Goal: Transaction & Acquisition: Purchase product/service

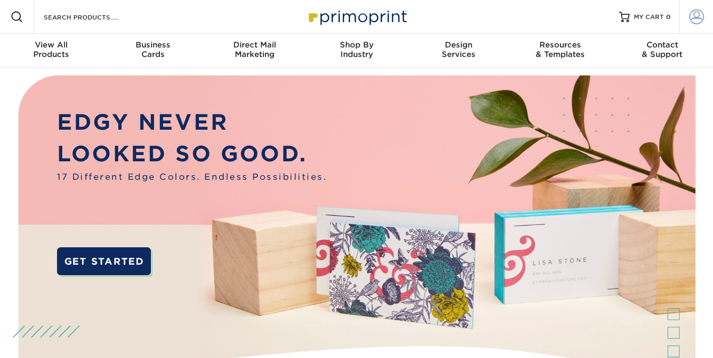
type input "edw@varsitypg.com"
click at [691, 21] on span at bounding box center [696, 17] width 15 height 15
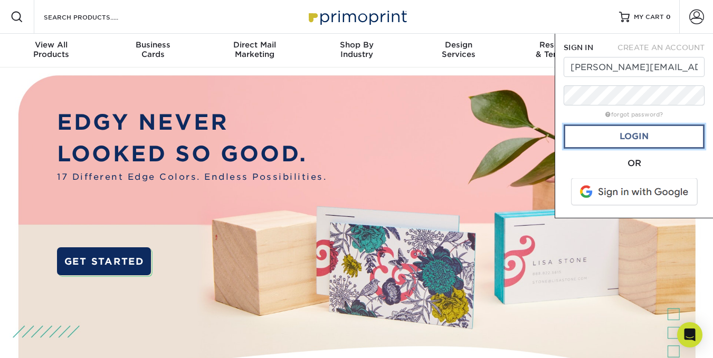
click at [638, 135] on link "Login" at bounding box center [634, 137] width 141 height 24
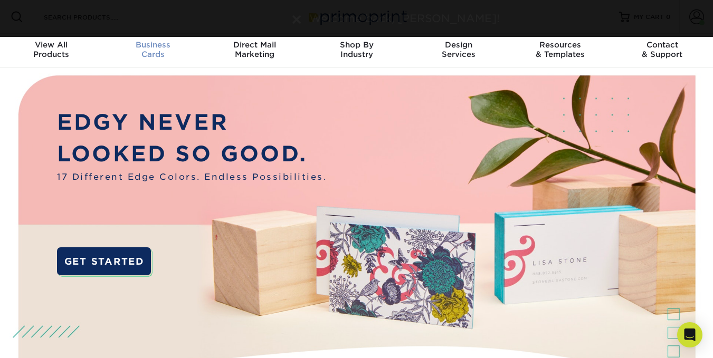
click at [156, 50] on div "Business Cards" at bounding box center [153, 49] width 102 height 19
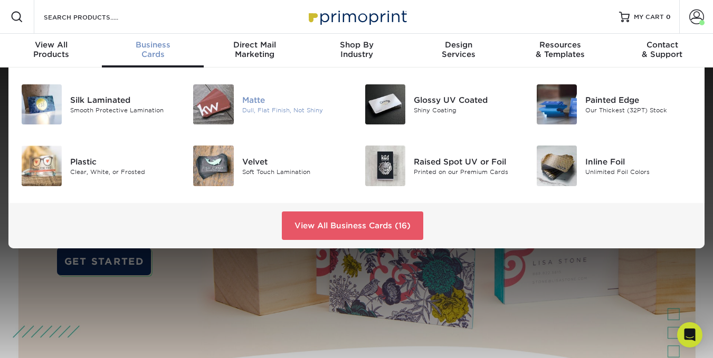
click at [272, 111] on div "Dull, Flat Finish, Not Shiny" at bounding box center [295, 110] width 107 height 9
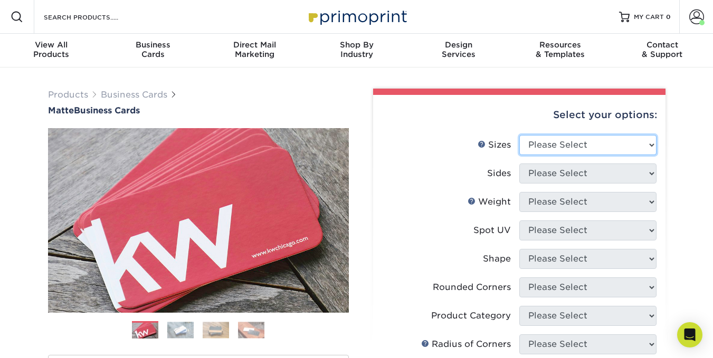
click at [634, 143] on select "Please Select 1.5" x 3.5" - Mini 1.75" x 3.5" - Mini 2" x 2" - Square 2" x 3" -…" at bounding box center [587, 145] width 137 height 20
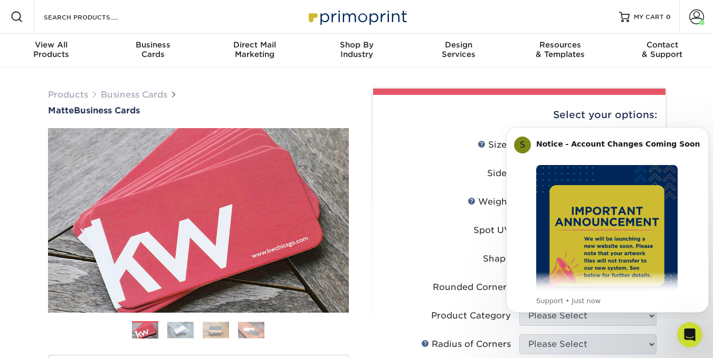
click at [415, 178] on label "Sides" at bounding box center [450, 174] width 137 height 20
click at [691, 24] on span at bounding box center [696, 17] width 15 height 15
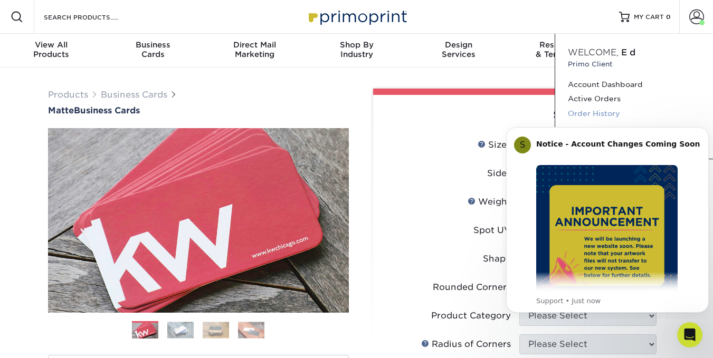
click at [598, 109] on link "Order History" at bounding box center [634, 114] width 133 height 14
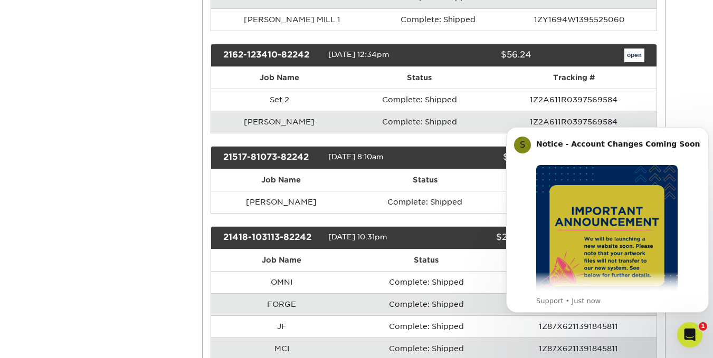
click at [264, 121] on td "Samantha" at bounding box center [279, 122] width 137 height 22
click at [666, 235] on img "Message content" at bounding box center [606, 235] width 141 height 141
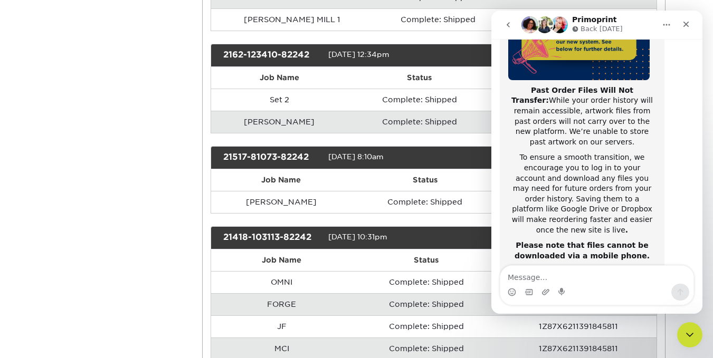
scroll to position [130, 0]
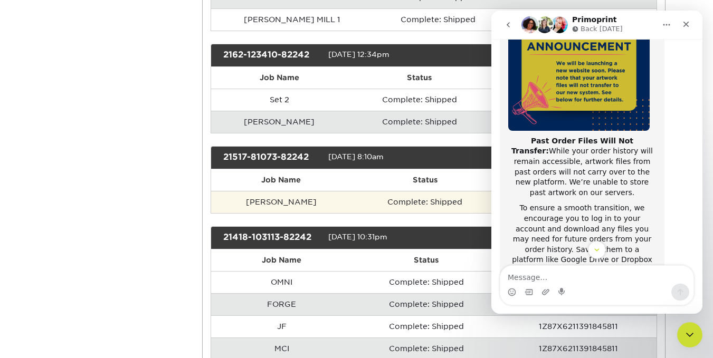
click at [447, 200] on td "Complete: Shipped" at bounding box center [425, 202] width 147 height 22
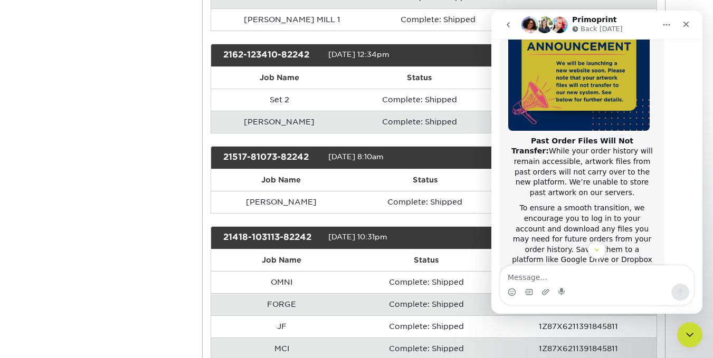
click at [382, 125] on td "Complete: Shipped" at bounding box center [420, 122] width 144 height 22
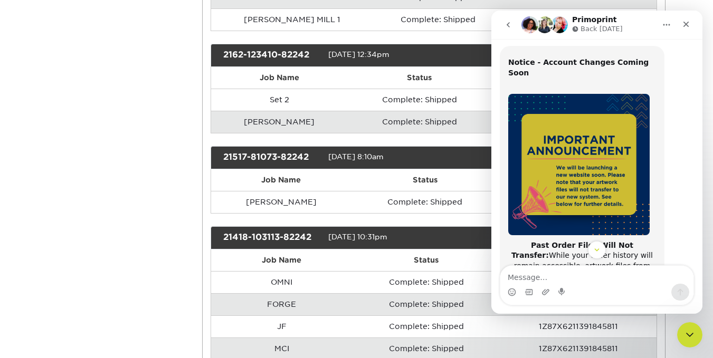
scroll to position [24, 0]
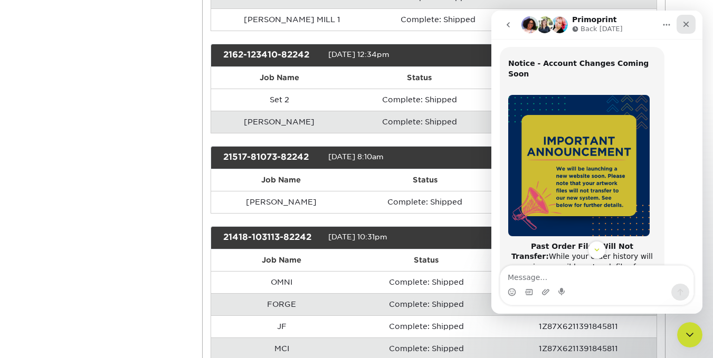
click at [686, 26] on icon "Close" at bounding box center [686, 24] width 8 height 8
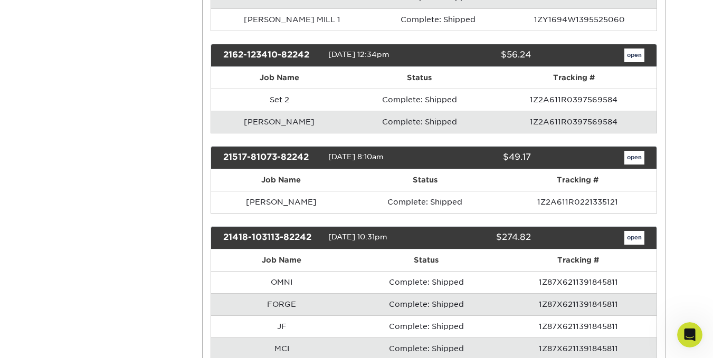
scroll to position [235, 0]
click at [631, 58] on link "open" at bounding box center [635, 56] width 20 height 14
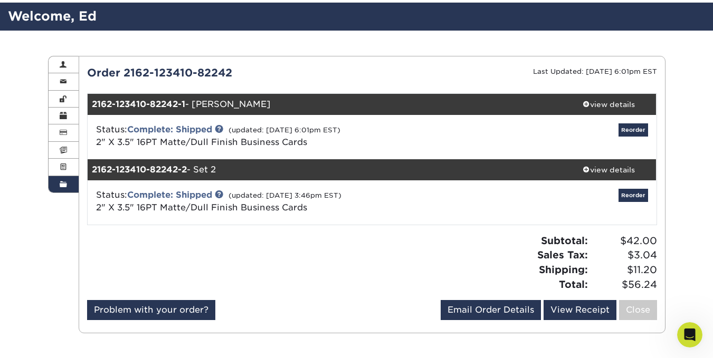
scroll to position [53, 0]
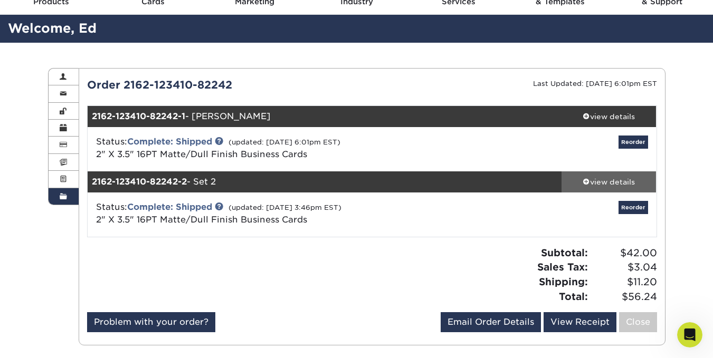
click at [589, 182] on div "view details" at bounding box center [609, 182] width 95 height 11
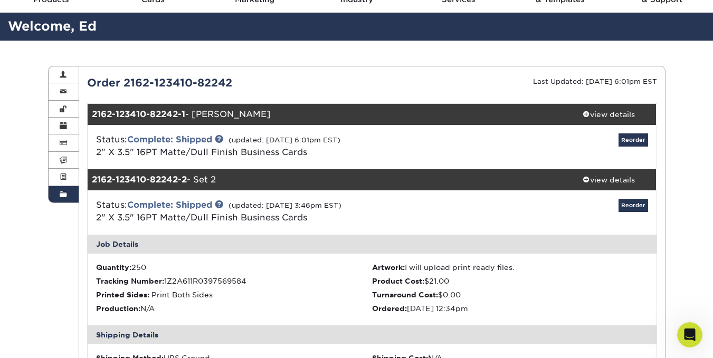
scroll to position [0, 0]
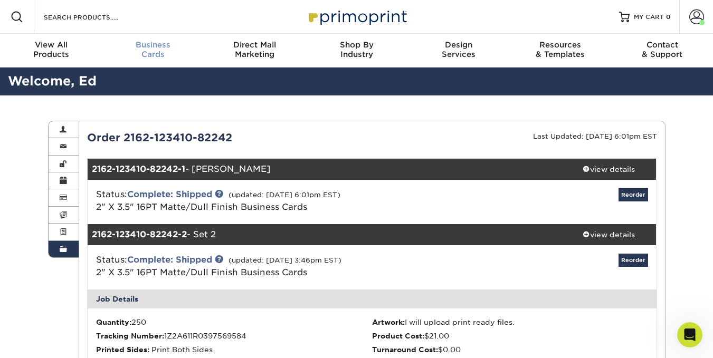
click at [145, 55] on div "Business Cards" at bounding box center [153, 49] width 102 height 19
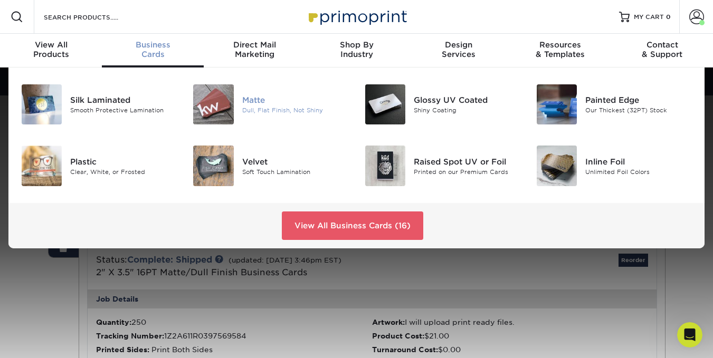
click at [258, 111] on div "Dull, Flat Finish, Not Shiny" at bounding box center [295, 110] width 107 height 9
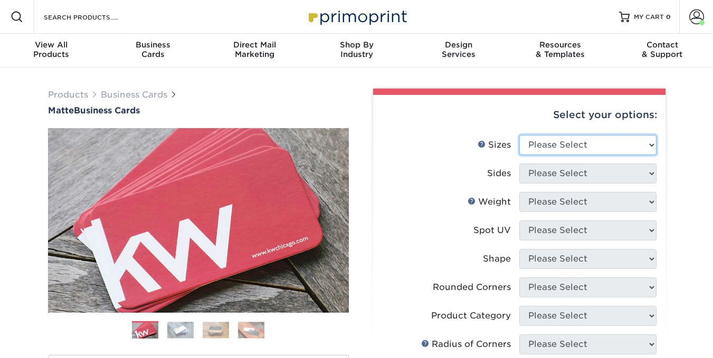
click at [603, 149] on select "Please Select 1.5" x 3.5" - Mini 1.75" x 3.5" - Mini 2" x 2" - Square 2" x 3" -…" at bounding box center [587, 145] width 137 height 20
select select "2.00x3.50"
click at [519, 135] on select "Please Select 1.5" x 3.5" - Mini 1.75" x 3.5" - Mini 2" x 2" - Square 2" x 3" -…" at bounding box center [587, 145] width 137 height 20
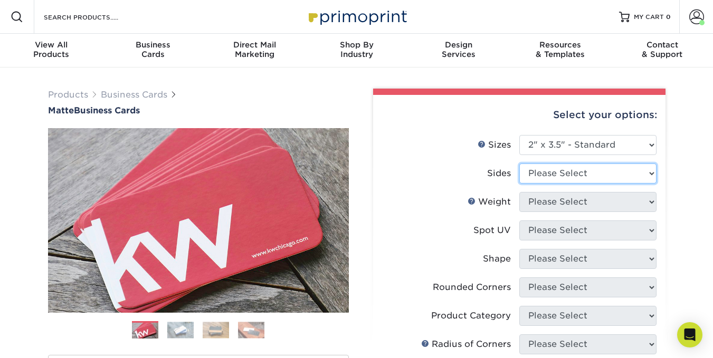
click at [582, 174] on select "Please Select Print Both Sides Print Front Only" at bounding box center [587, 174] width 137 height 20
select select "13abbda7-1d64-4f25-8bb2-c179b224825d"
click at [519, 164] on select "Please Select Print Both Sides Print Front Only" at bounding box center [587, 174] width 137 height 20
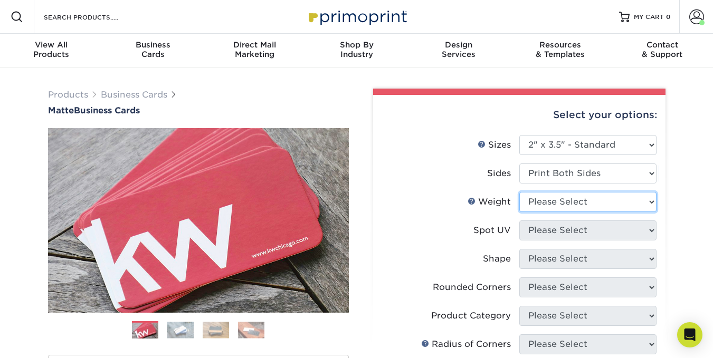
click at [576, 206] on select "Please Select 16PT 14PT" at bounding box center [587, 202] width 137 height 20
select select "16PT"
click at [519, 192] on select "Please Select 16PT 14PT" at bounding box center [587, 202] width 137 height 20
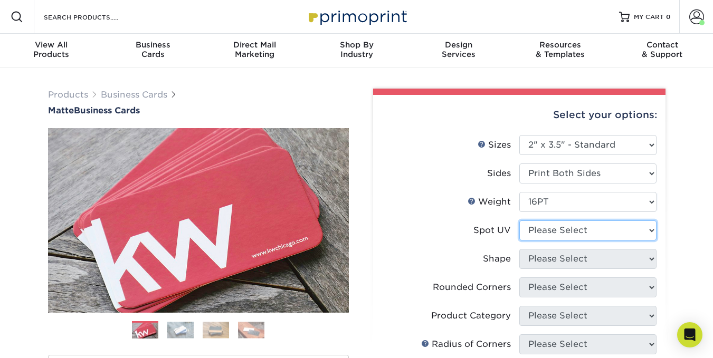
click at [569, 231] on select "Please Select No Spot UV Front and Back (Both Sides) Front Only Back Only" at bounding box center [587, 231] width 137 height 20
select select "3"
click at [519, 221] on select "Please Select No Spot UV Front and Back (Both Sides) Front Only Back Only" at bounding box center [587, 231] width 137 height 20
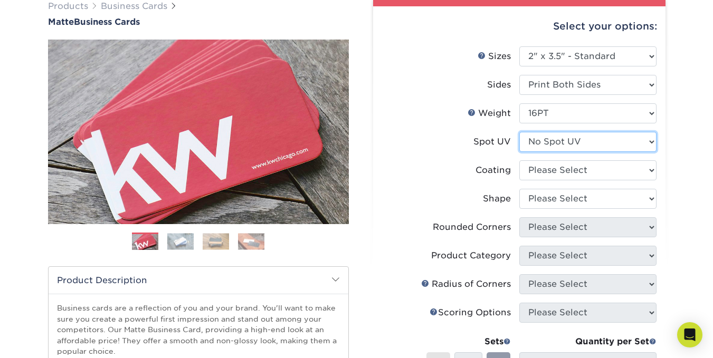
scroll to position [106, 0]
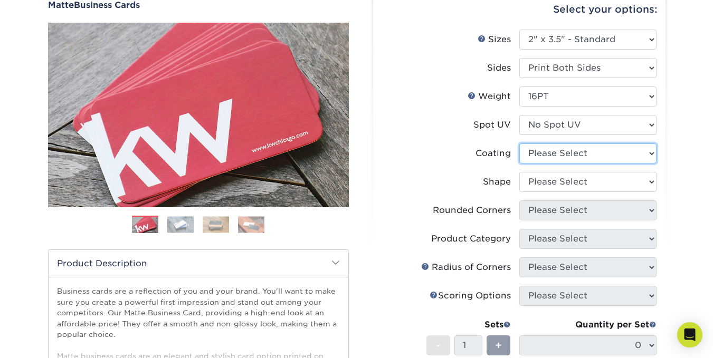
click at [571, 150] on select at bounding box center [587, 154] width 137 height 20
select select "121bb7b5-3b4d-429f-bd8d-bbf80e953313"
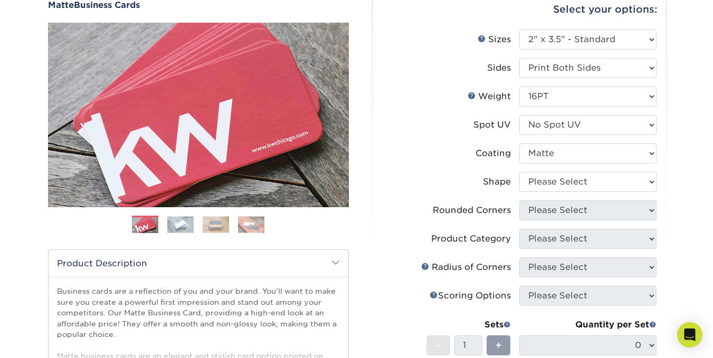
click at [519, 144] on select at bounding box center [587, 154] width 137 height 20
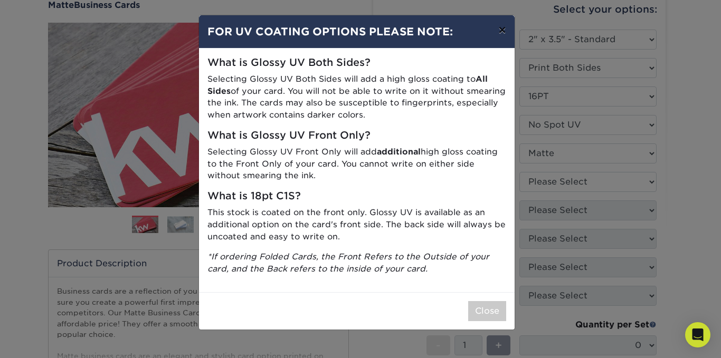
click at [504, 30] on button "×" at bounding box center [502, 30] width 24 height 30
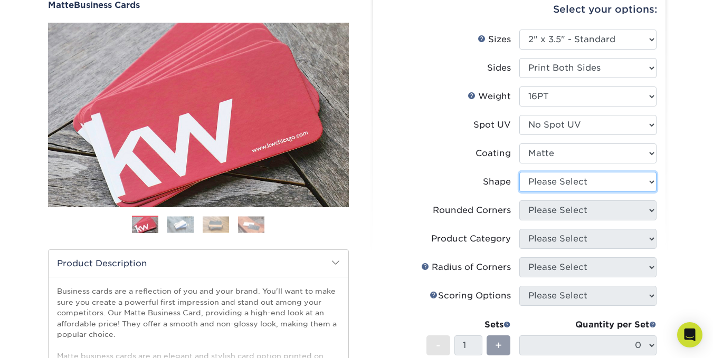
click at [571, 183] on select "Please Select Standard Oval" at bounding box center [587, 182] width 137 height 20
select select "standard"
click at [519, 172] on select "Please Select Standard Oval" at bounding box center [587, 182] width 137 height 20
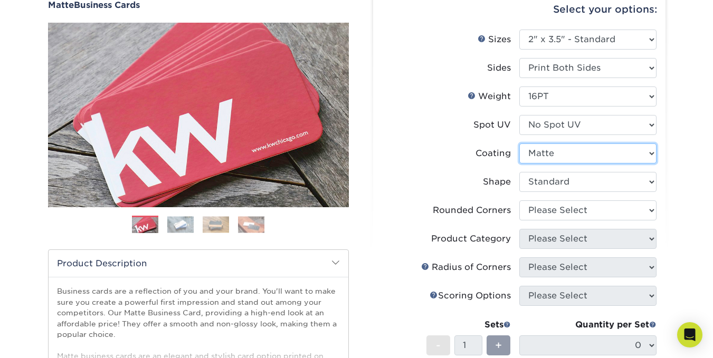
click at [595, 155] on select at bounding box center [587, 154] width 137 height 20
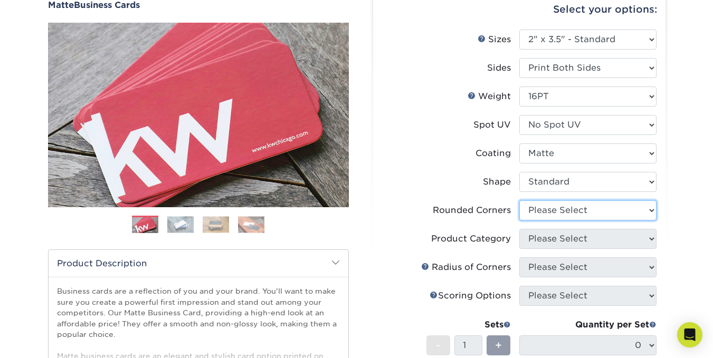
click at [569, 209] on select "Please Select Yes - Round 2 Corners Yes - Round 4 Corners No" at bounding box center [587, 211] width 137 height 20
select select "0"
click at [519, 201] on select "Please Select Yes - Round 2 Corners Yes - Round 4 Corners No" at bounding box center [587, 211] width 137 height 20
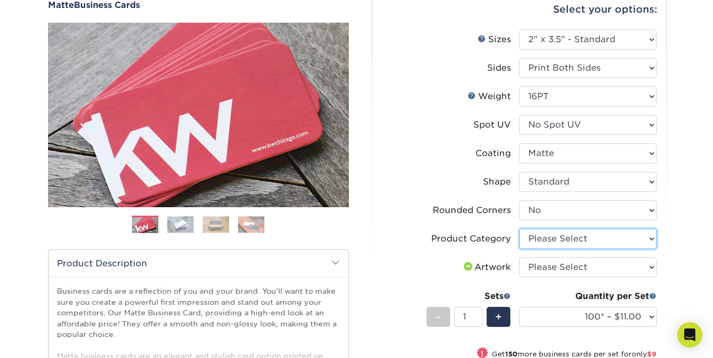
click at [562, 237] on select "Please Select Business Cards" at bounding box center [587, 239] width 137 height 20
select select "3b5148f1-0588-4f88-a218-97bcfdce65c1"
click at [519, 229] on select "Please Select Business Cards" at bounding box center [587, 239] width 137 height 20
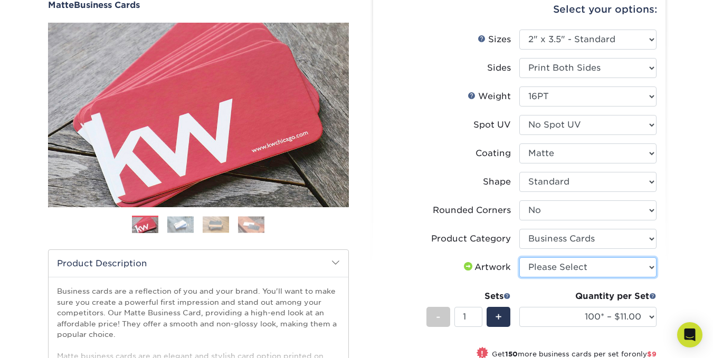
click at [561, 271] on select "Please Select I will upload files I need a design - $100" at bounding box center [587, 268] width 137 height 20
select select "upload"
click at [519, 258] on select "Please Select I will upload files I need a design - $100" at bounding box center [587, 268] width 137 height 20
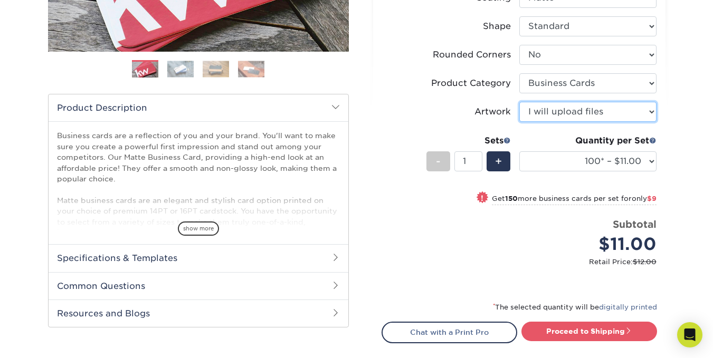
scroll to position [264, 0]
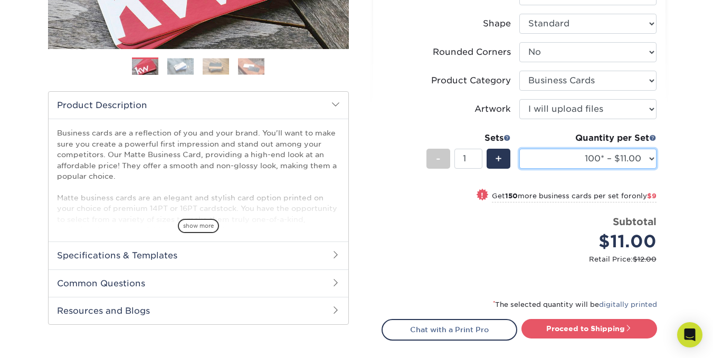
click at [652, 161] on select "100* – $11.00 250* – $20.00 500 – $39.00 1000 – $49.00 2500 – $87.00 5000 – $16…" at bounding box center [587, 159] width 137 height 20
select select "250* – $20.00"
click at [519, 149] on select "100* – $11.00 250* – $20.00 500 – $39.00 1000 – $49.00 2500 – $87.00 5000 – $16…" at bounding box center [587, 159] width 137 height 20
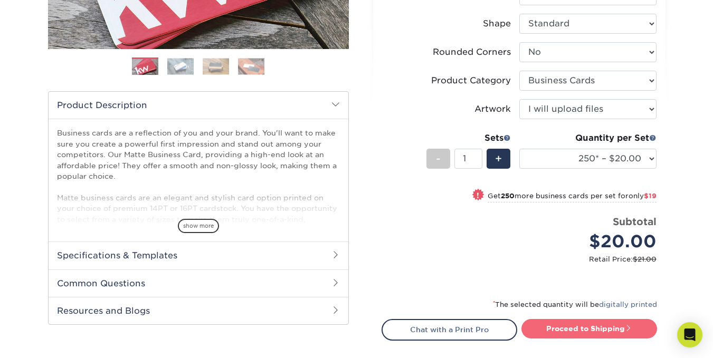
click at [600, 325] on link "Proceed to Shipping" at bounding box center [590, 328] width 136 height 19
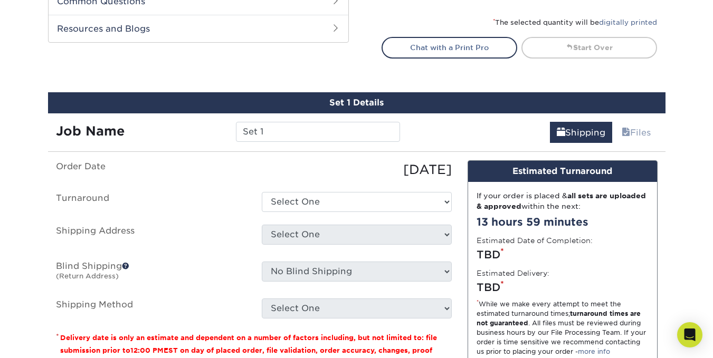
scroll to position [612, 0]
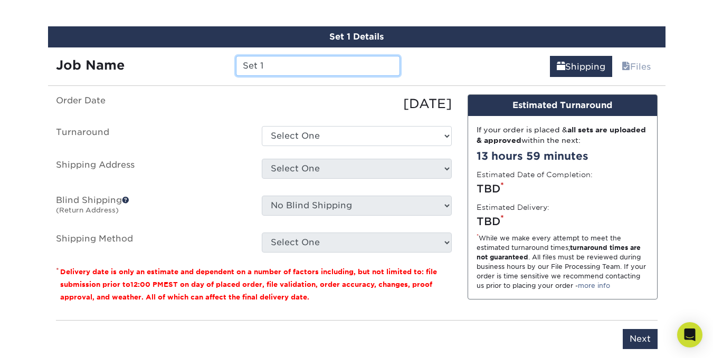
click at [277, 68] on input "Set 1" at bounding box center [318, 66] width 164 height 20
type input "S"
type input "[PERSON_NAME]"
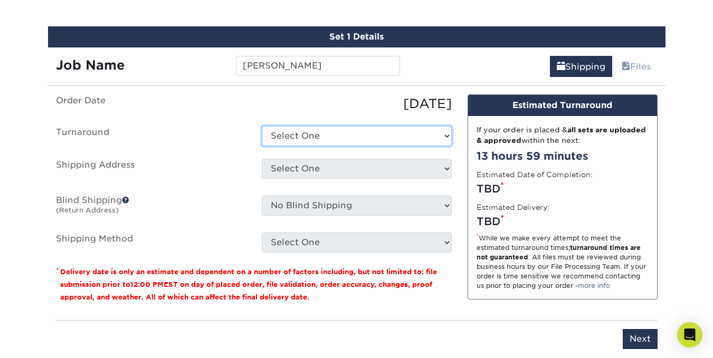
click at [313, 131] on select "Select One 2-4 Business Days 2 Day Next Business Day" at bounding box center [357, 136] width 190 height 20
select select "23721297-b68b-4846-ba83-3171e6bd9d78"
click at [262, 126] on select "Select One 2-4 Business Days 2 Day Next Business Day" at bounding box center [357, 136] width 190 height 20
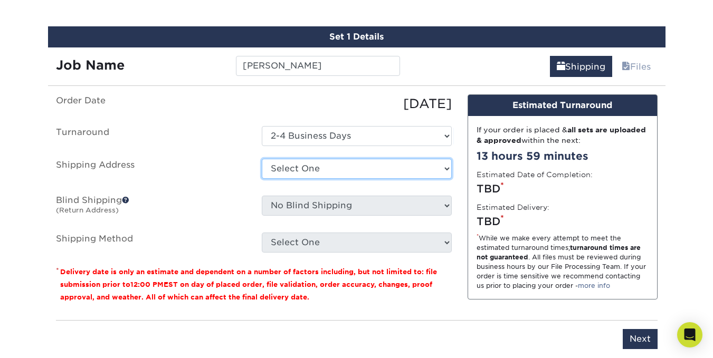
click at [323, 172] on select "Select One Christian Village USTA Eastern Varsity Performance Group, LLC + Add …" at bounding box center [357, 169] width 190 height 20
select select "55112"
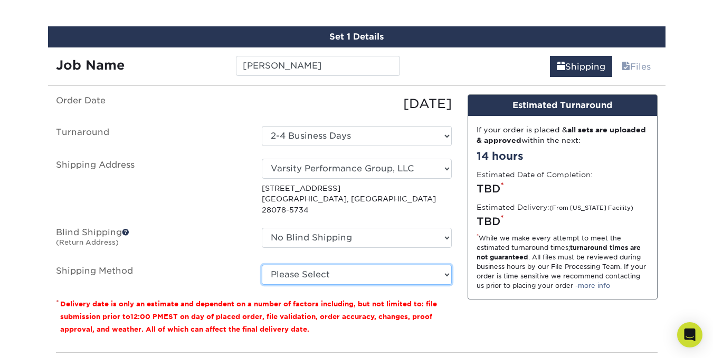
click at [330, 265] on select "Please Select Ground Shipping (+$7.84) 3 Day Shipping Service (+$20.04) 2 Day A…" at bounding box center [357, 275] width 190 height 20
select select "03"
click at [262, 265] on select "Please Select Ground Shipping (+$7.84) 3 Day Shipping Service (+$20.04) 2 Day A…" at bounding box center [357, 275] width 190 height 20
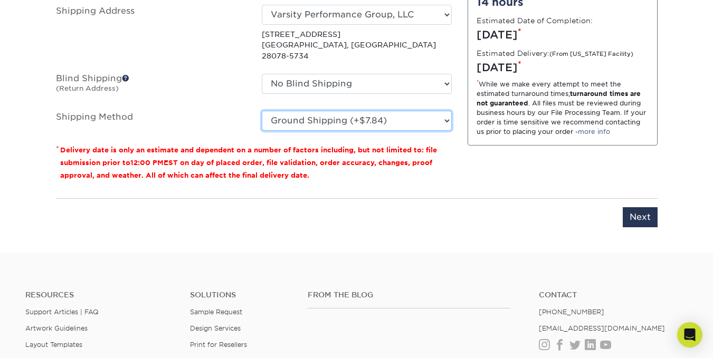
scroll to position [771, 0]
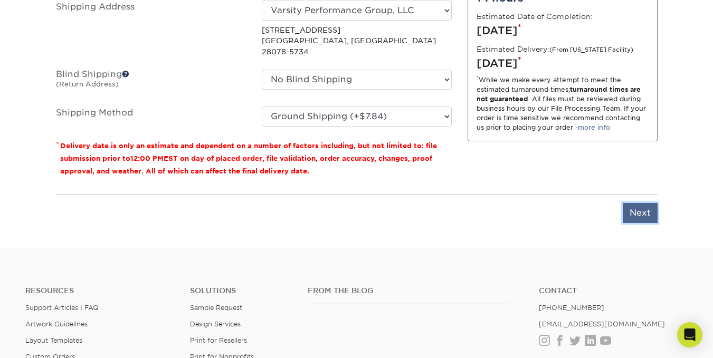
click at [640, 203] on input "Next" at bounding box center [640, 213] width 35 height 20
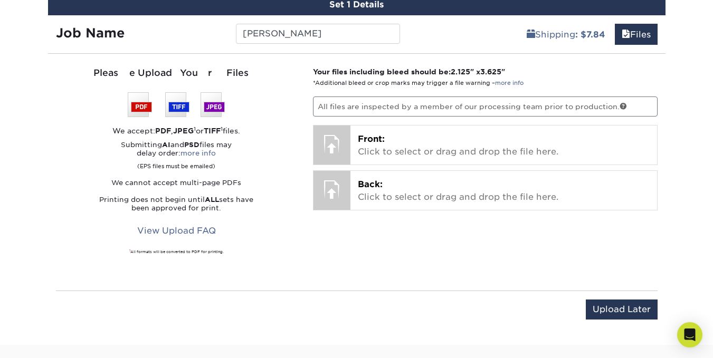
scroll to position [612, 0]
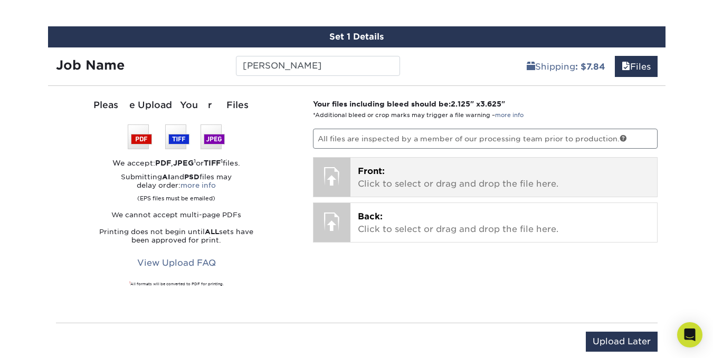
click at [373, 181] on p "Front: Click to select or drag and drop the file here." at bounding box center [504, 177] width 292 height 25
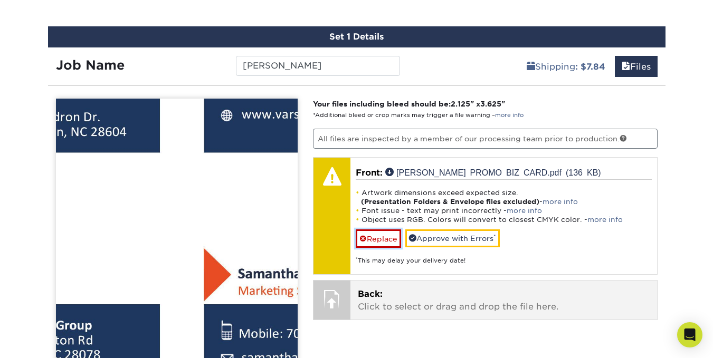
click at [396, 240] on link "Replace" at bounding box center [378, 239] width 45 height 18
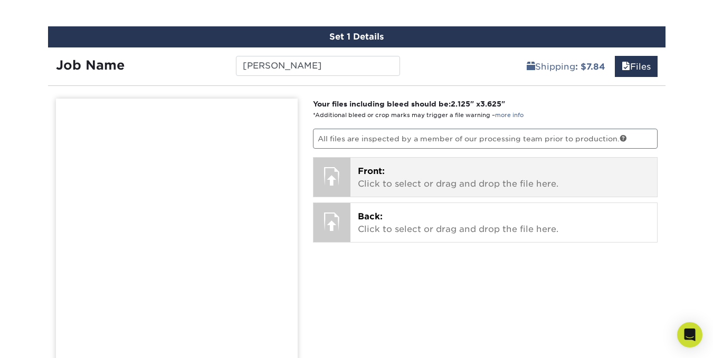
click at [439, 171] on p "Front: Click to select or drag and drop the file here." at bounding box center [504, 177] width 292 height 25
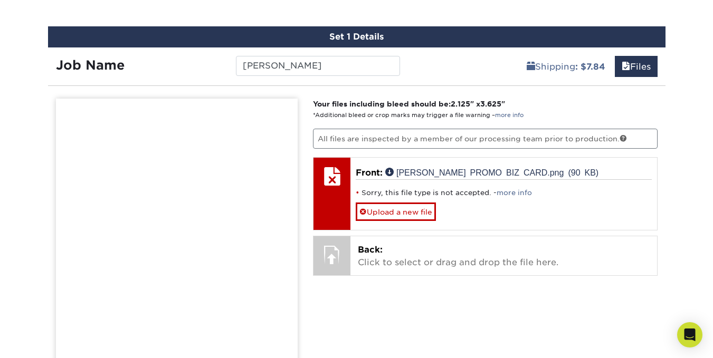
click at [510, 194] on link "more info" at bounding box center [514, 193] width 35 height 8
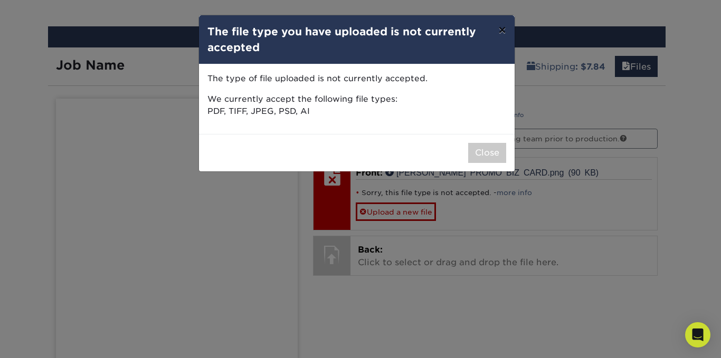
click at [507, 31] on button "×" at bounding box center [502, 30] width 24 height 30
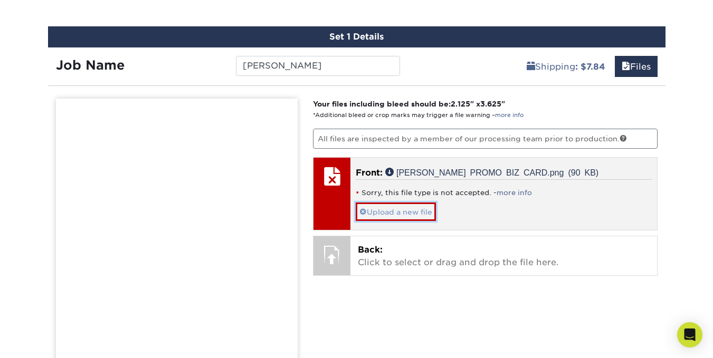
click at [391, 212] on link "Upload a new file" at bounding box center [396, 212] width 80 height 18
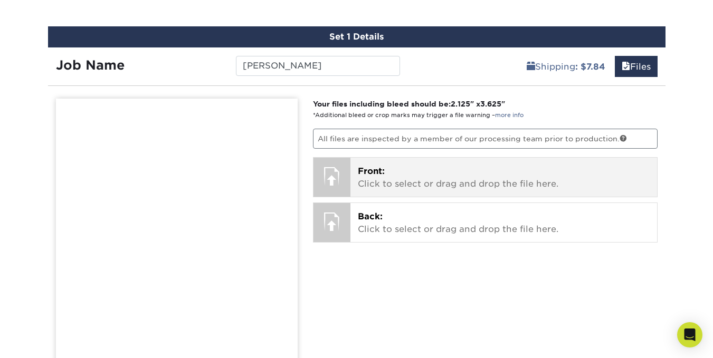
click at [382, 179] on p "Front: Click to select or drag and drop the file here." at bounding box center [504, 177] width 292 height 25
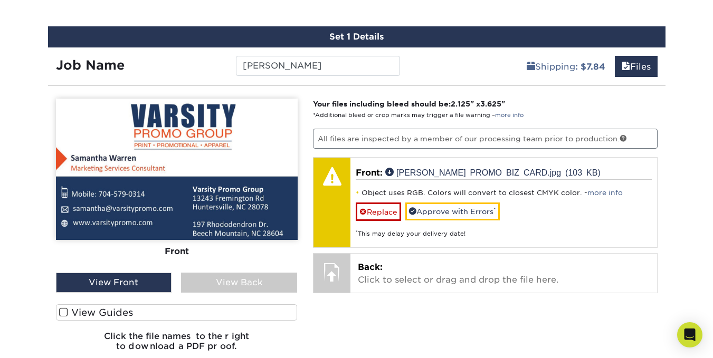
click at [64, 314] on span at bounding box center [63, 313] width 9 height 10
click at [0, 0] on input "View Guides" at bounding box center [0, 0] width 0 height 0
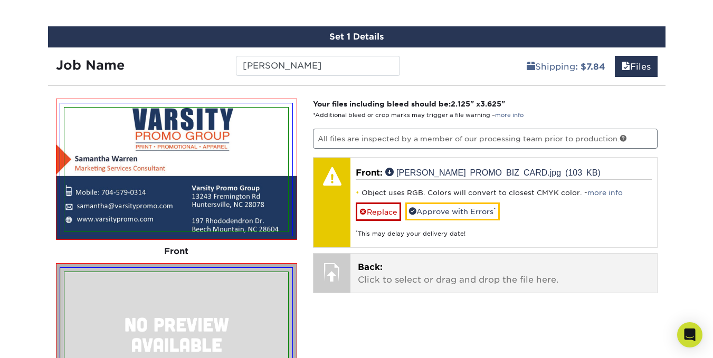
click at [403, 277] on p "Back: Click to select or drag and drop the file here." at bounding box center [504, 273] width 292 height 25
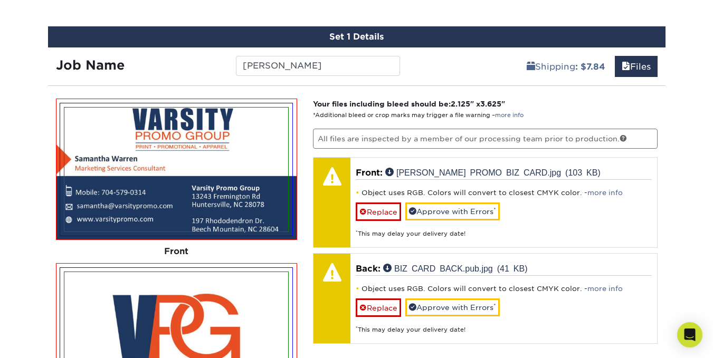
click at [676, 240] on div "Products Business Cards Matte Business Cards Previous Next 100 $ 8" at bounding box center [356, 23] width 713 height 1136
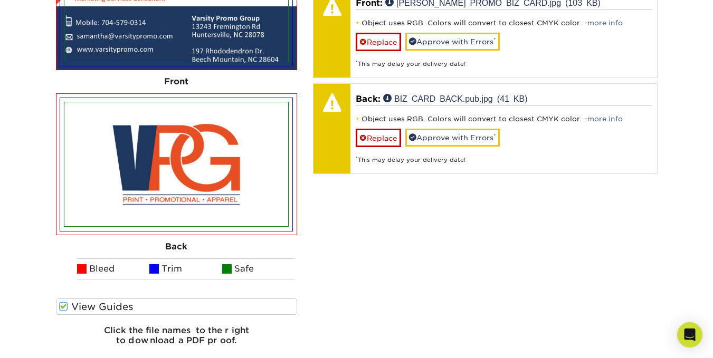
scroll to position [627, 0]
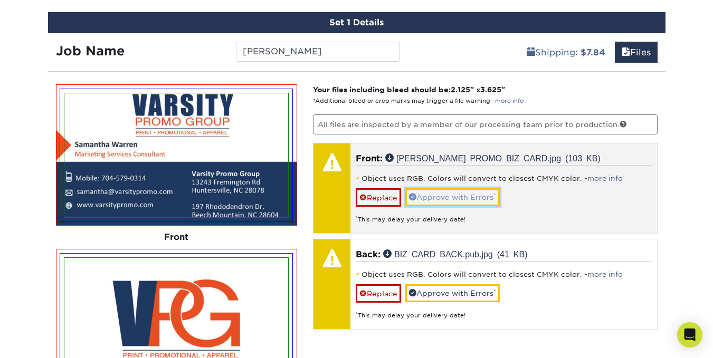
click at [460, 201] on link "Approve with Errors *" at bounding box center [452, 197] width 94 height 18
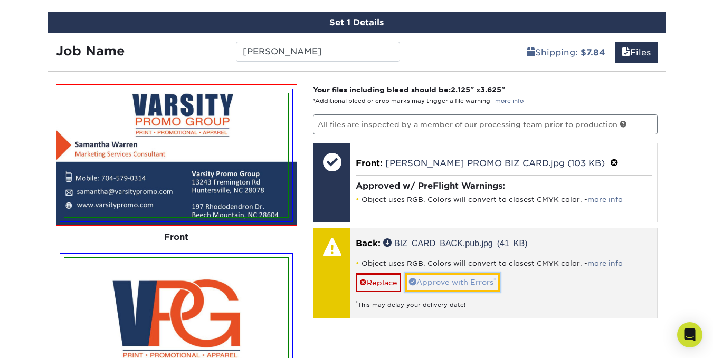
click at [461, 287] on link "Approve with Errors *" at bounding box center [452, 282] width 94 height 18
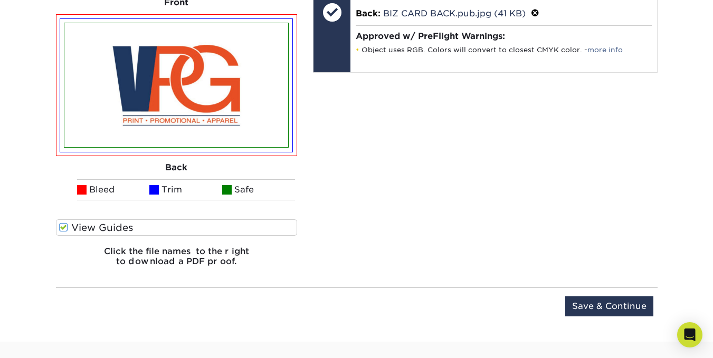
scroll to position [891, 0]
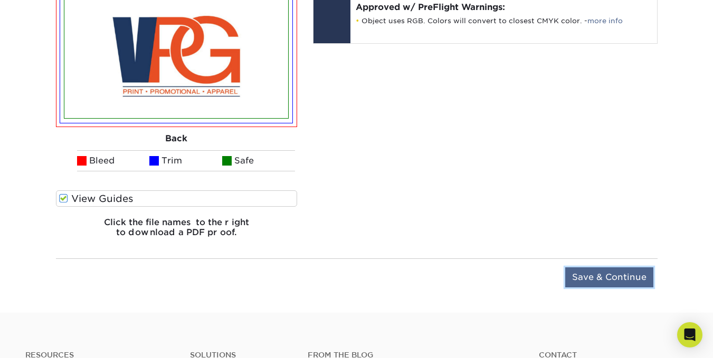
click at [594, 280] on input "Save & Continue" at bounding box center [609, 278] width 88 height 20
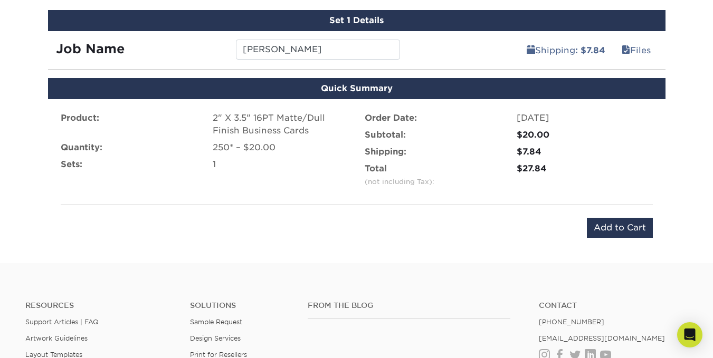
scroll to position [633, 0]
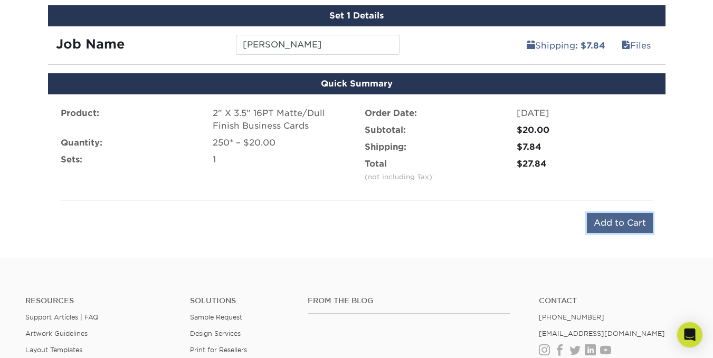
click at [623, 222] on input "Add to Cart" at bounding box center [620, 223] width 66 height 20
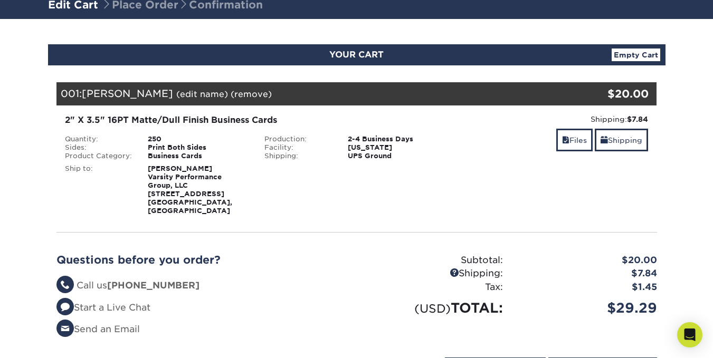
scroll to position [106, 0]
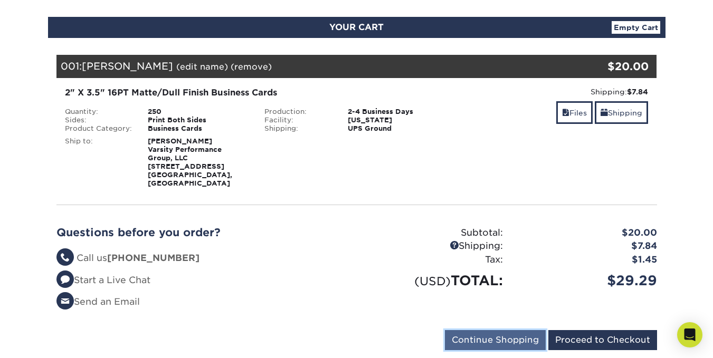
click at [472, 332] on input "Continue Shopping" at bounding box center [495, 340] width 101 height 20
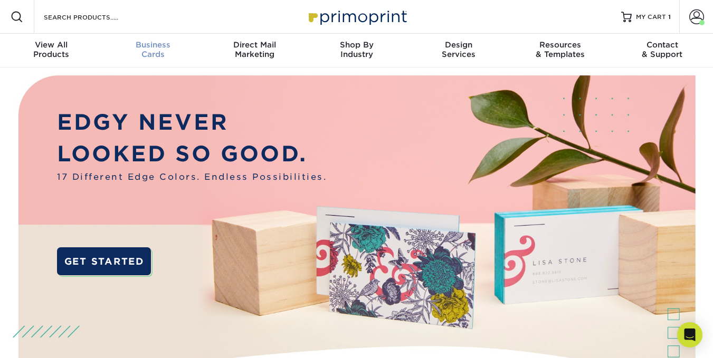
click at [157, 50] on div "Business Cards" at bounding box center [153, 49] width 102 height 19
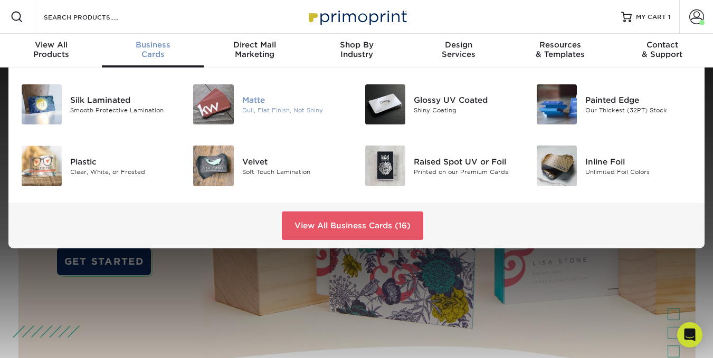
click at [236, 103] on div at bounding box center [213, 104] width 57 height 40
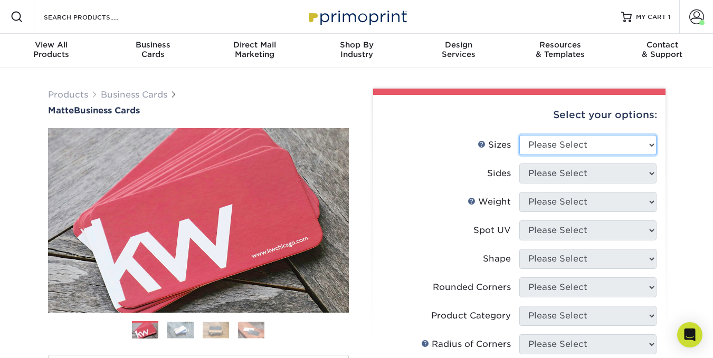
click at [576, 146] on select "Please Select 1.5" x 3.5" - Mini 1.75" x 3.5" - Mini 2" x 2" - Square 2" x 3" -…" at bounding box center [587, 145] width 137 height 20
select select "2.00x3.50"
click at [519, 135] on select "Please Select 1.5" x 3.5" - Mini 1.75" x 3.5" - Mini 2" x 2" - Square 2" x 3" -…" at bounding box center [587, 145] width 137 height 20
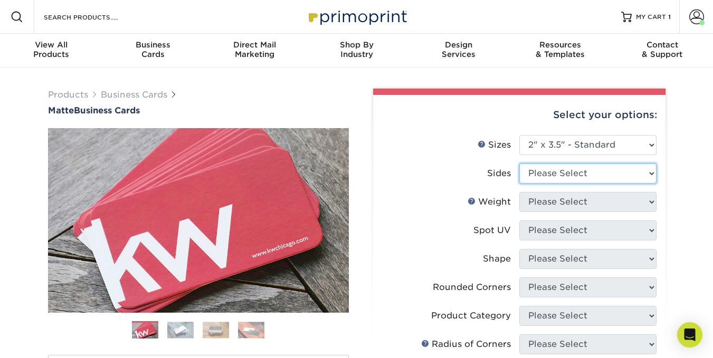
click at [576, 173] on select "Please Select Print Both Sides Print Front Only" at bounding box center [587, 174] width 137 height 20
select select "13abbda7-1d64-4f25-8bb2-c179b224825d"
click at [519, 164] on select "Please Select Print Both Sides Print Front Only" at bounding box center [587, 174] width 137 height 20
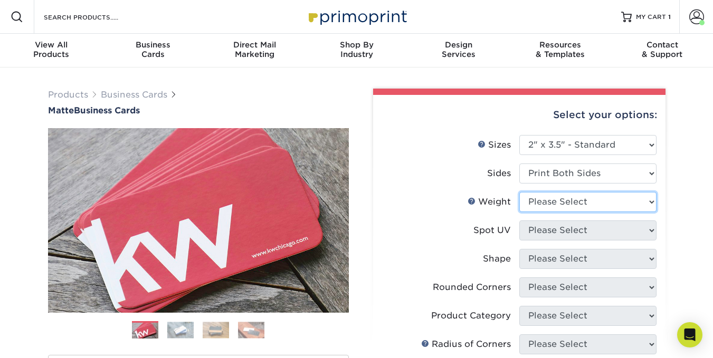
click at [575, 202] on select "Please Select 16PT 14PT" at bounding box center [587, 202] width 137 height 20
select select "16PT"
click at [519, 192] on select "Please Select 16PT 14PT" at bounding box center [587, 202] width 137 height 20
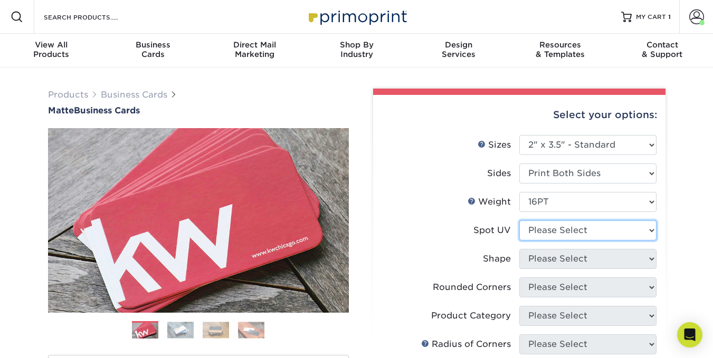
click at [574, 232] on select "Please Select No Spot UV Front and Back (Both Sides) Front Only Back Only" at bounding box center [587, 231] width 137 height 20
select select "3"
click at [519, 221] on select "Please Select No Spot UV Front and Back (Both Sides) Front Only Back Only" at bounding box center [587, 231] width 137 height 20
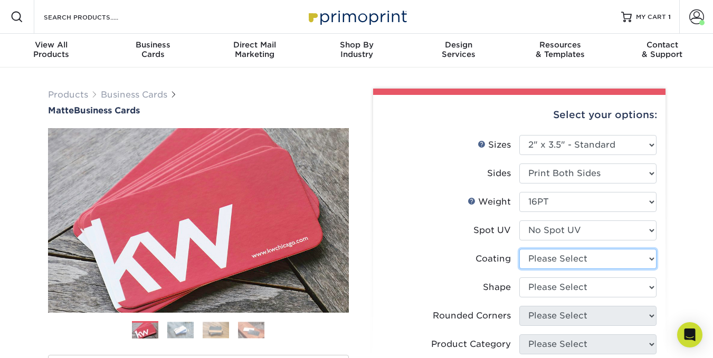
click at [572, 259] on select at bounding box center [587, 259] width 137 height 20
select select "121bb7b5-3b4d-429f-bd8d-bbf80e953313"
click at [519, 249] on select at bounding box center [587, 259] width 137 height 20
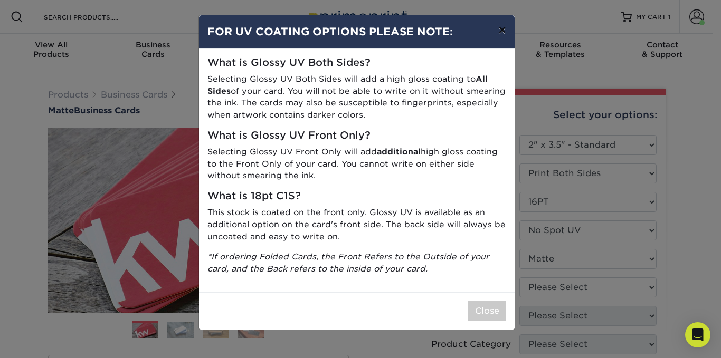
click at [497, 32] on button "×" at bounding box center [502, 30] width 24 height 30
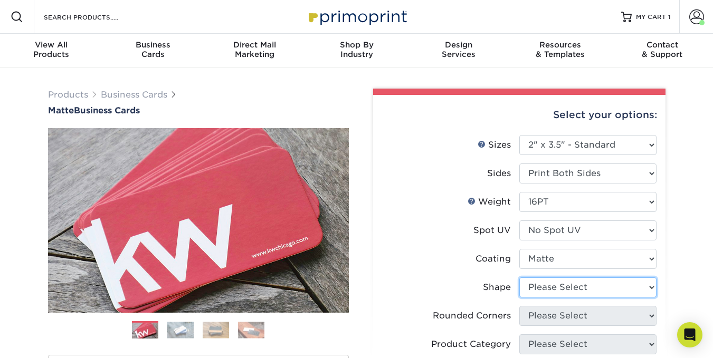
click at [564, 285] on select "Please Select Standard Oval" at bounding box center [587, 288] width 137 height 20
select select "standard"
click at [519, 278] on select "Please Select Standard Oval" at bounding box center [587, 288] width 137 height 20
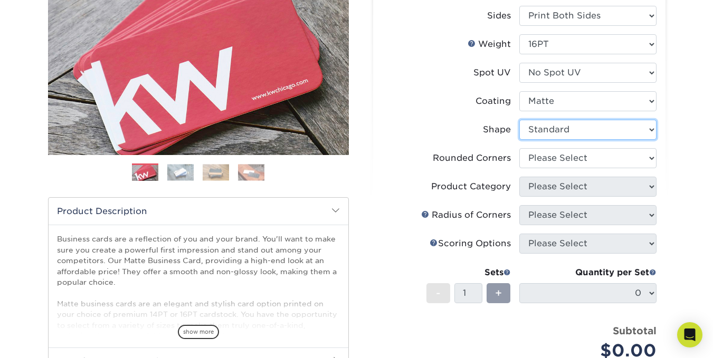
scroll to position [158, 0]
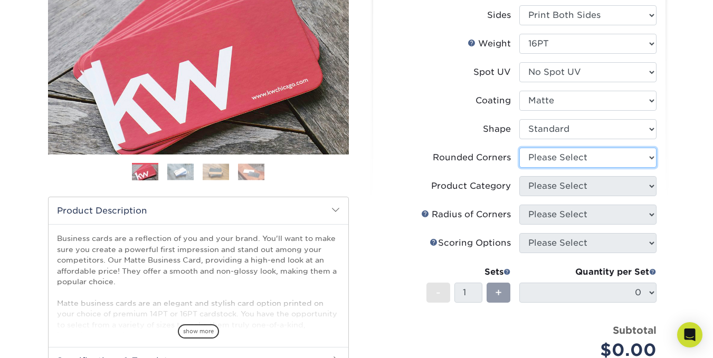
click at [603, 168] on li "Rounded Corners Please Select Yes - Round 2 Corners Yes - Round 4 Corners No" at bounding box center [519, 162] width 275 height 29
select select "0"
click at [519, 148] on select "Please Select Yes - Round 2 Corners Yes - Round 4 Corners No" at bounding box center [587, 158] width 137 height 20
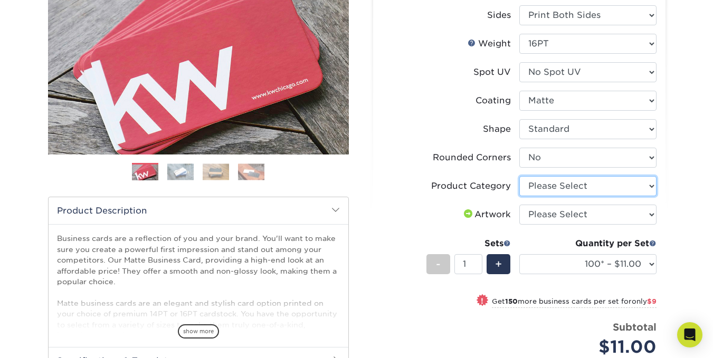
click at [573, 189] on select "Please Select Business Cards" at bounding box center [587, 186] width 137 height 20
select select "3b5148f1-0588-4f88-a218-97bcfdce65c1"
click at [519, 176] on select "Please Select Business Cards" at bounding box center [587, 186] width 137 height 20
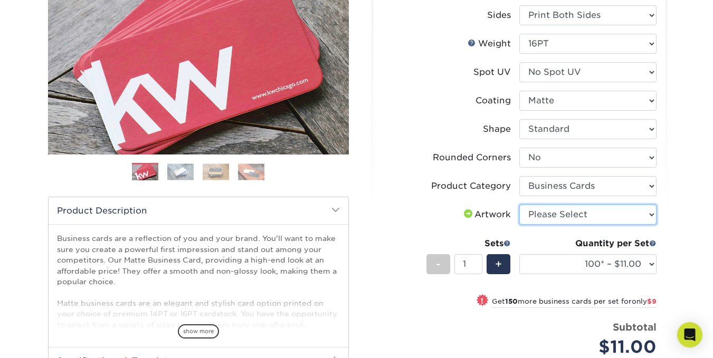
click at [571, 214] on select "Please Select I will upload files I need a design - $100" at bounding box center [587, 215] width 137 height 20
select select "upload"
click at [519, 205] on select "Please Select I will upload files I need a design - $100" at bounding box center [587, 215] width 137 height 20
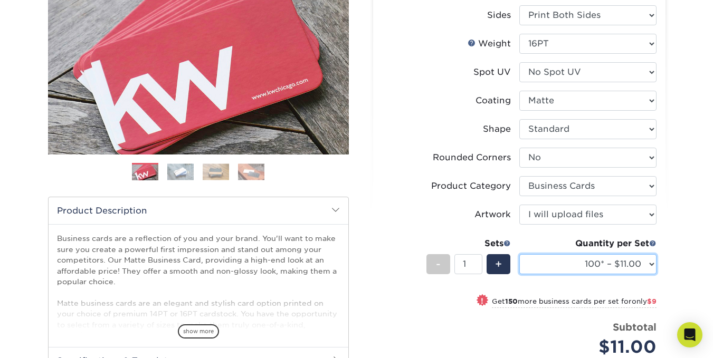
click at [587, 263] on select "100* – $11.00 250* – $20.00 500 – $39.00 1000 – $49.00 2500 – $87.00 5000 – $16…" at bounding box center [587, 264] width 137 height 20
select select "250* – $20.00"
click at [519, 254] on select "100* – $11.00 250* – $20.00 500 – $39.00 1000 – $49.00 2500 – $87.00 5000 – $16…" at bounding box center [587, 264] width 137 height 20
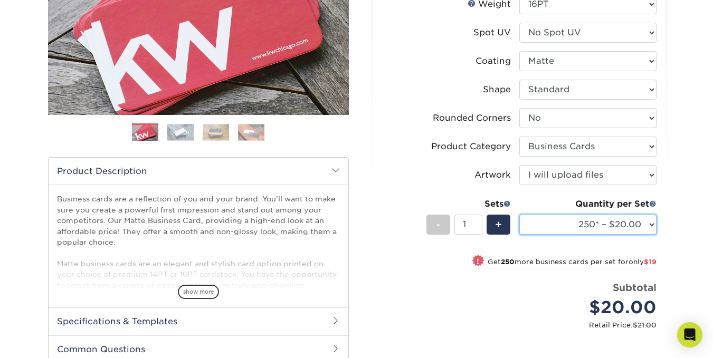
scroll to position [317, 0]
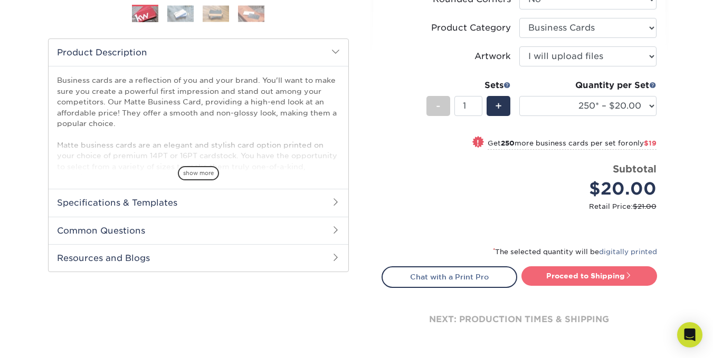
click at [566, 280] on link "Proceed to Shipping" at bounding box center [590, 276] width 136 height 19
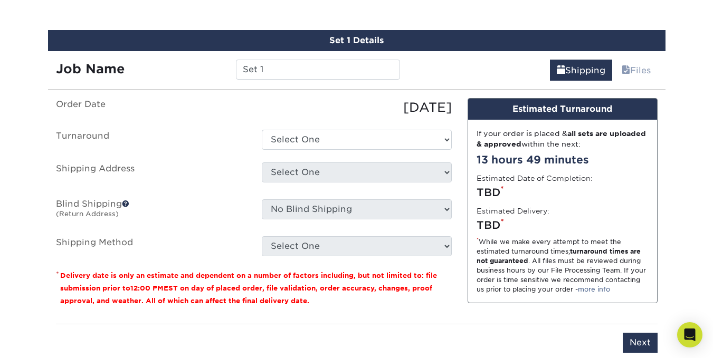
scroll to position [612, 0]
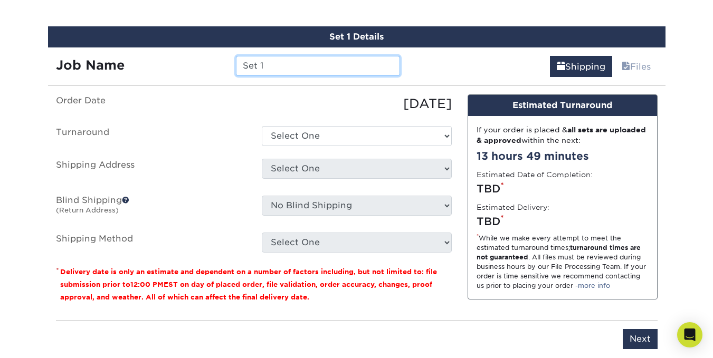
drag, startPoint x: 279, startPoint y: 67, endPoint x: 207, endPoint y: 67, distance: 71.8
click at [207, 67] on div "Job Name Set 1" at bounding box center [228, 66] width 361 height 20
type input "ED'S CARDS"
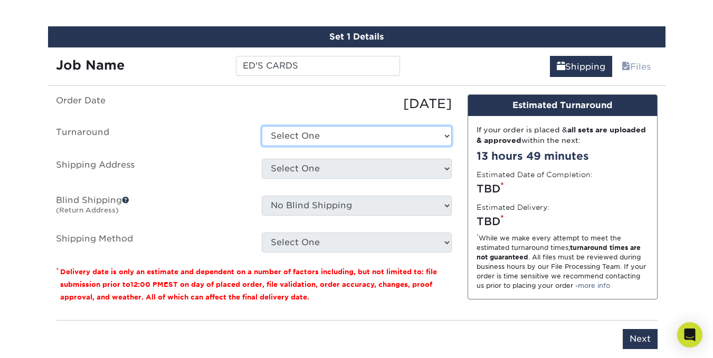
click at [297, 129] on select "Select One 2-4 Business Days 2 Day Next Business Day" at bounding box center [357, 136] width 190 height 20
select select "23721297-b68b-4846-ba83-3171e6bd9d78"
click at [262, 126] on select "Select One 2-4 Business Days 2 Day Next Business Day" at bounding box center [357, 136] width 190 height 20
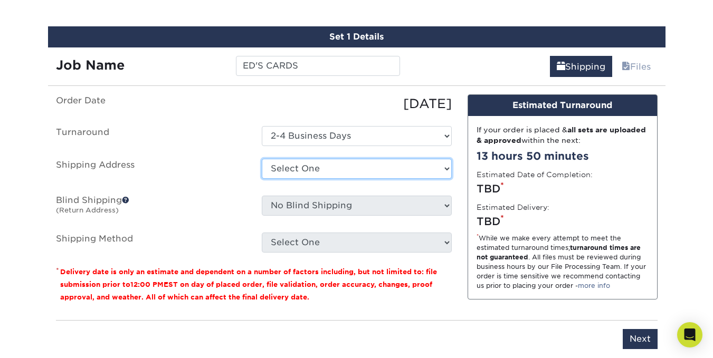
click at [316, 170] on select "Select One Christian Village USTA Eastern Varsity Performance Group, LLC + Add …" at bounding box center [357, 169] width 190 height 20
select select "55112"
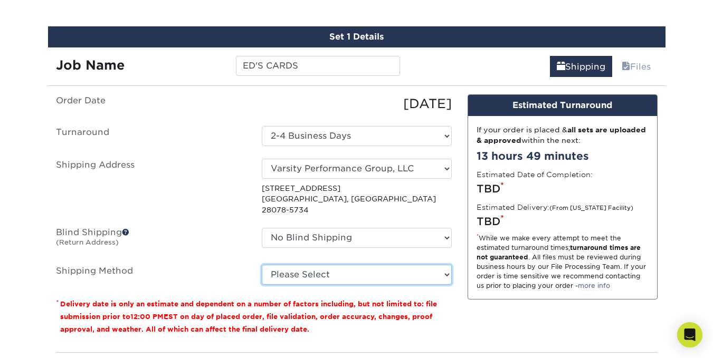
click at [312, 266] on select "Please Select Ground Shipping (+$7.84) 3 Day Shipping Service (+$20.04) 2 Day A…" at bounding box center [357, 275] width 190 height 20
select select "03"
click at [262, 265] on select "Please Select Ground Shipping (+$7.84) 3 Day Shipping Service (+$20.04) 2 Day A…" at bounding box center [357, 275] width 190 height 20
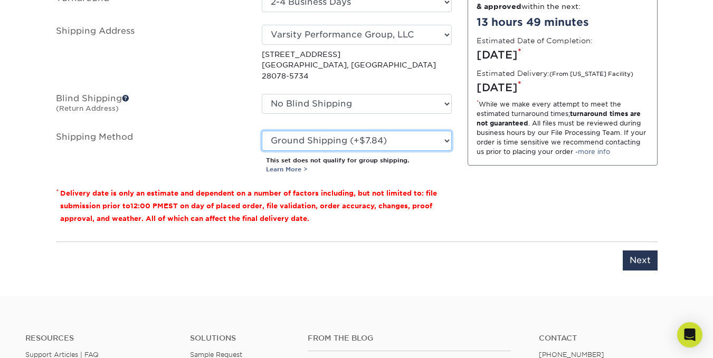
scroll to position [771, 0]
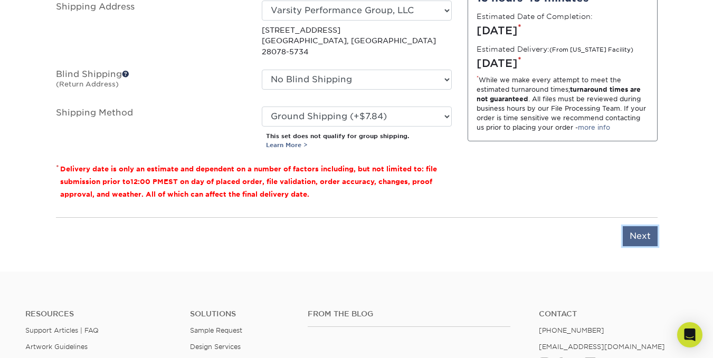
click at [640, 226] on input "Next" at bounding box center [640, 236] width 35 height 20
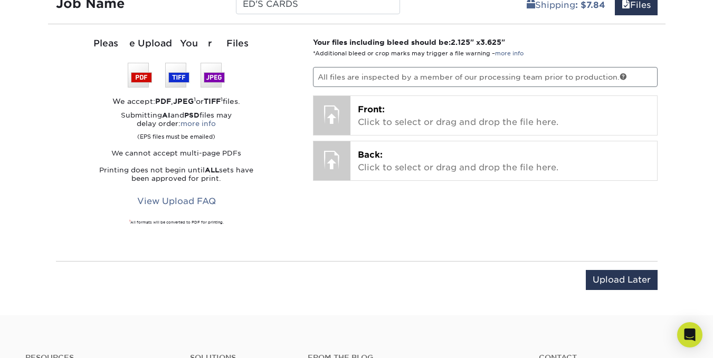
scroll to position [665, 0]
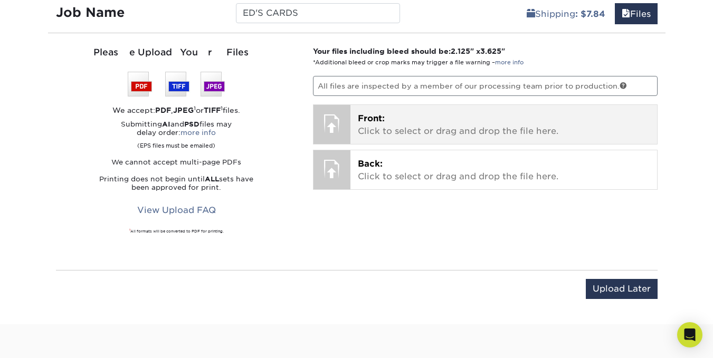
click at [393, 132] on p "Front: Click to select or drag and drop the file here." at bounding box center [504, 124] width 292 height 25
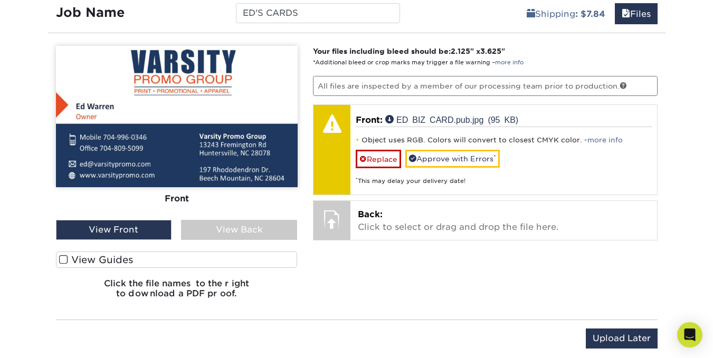
click at [65, 260] on span at bounding box center [63, 260] width 9 height 10
click at [0, 0] on input "View Guides" at bounding box center [0, 0] width 0 height 0
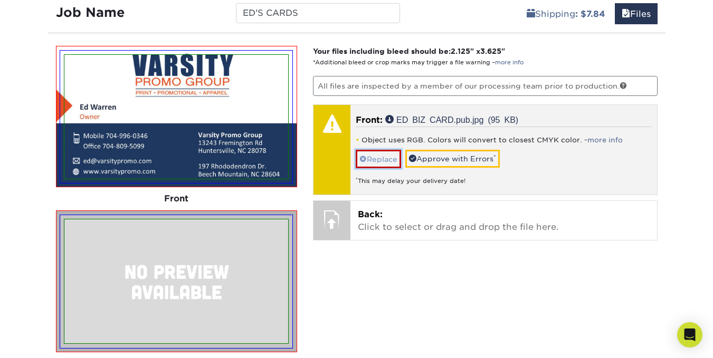
click at [384, 162] on link "Replace" at bounding box center [378, 159] width 45 height 18
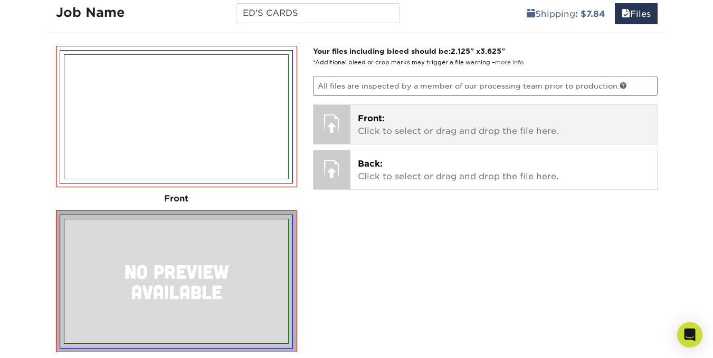
click at [396, 131] on p "Front: Click to select or drag and drop the file here." at bounding box center [504, 124] width 292 height 25
click at [400, 116] on p "Front: Click to select or drag and drop the file here." at bounding box center [504, 124] width 292 height 25
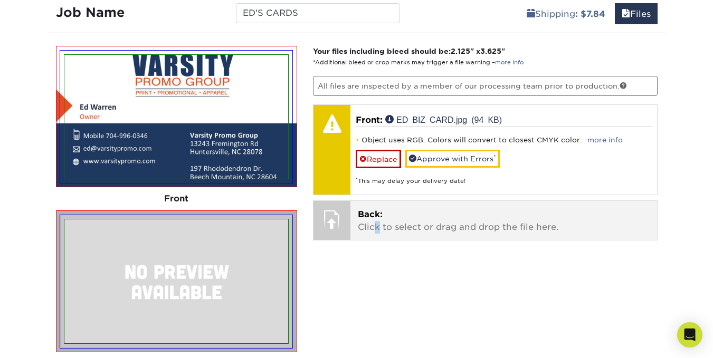
click at [378, 223] on p "Back: Click to select or drag and drop the file here." at bounding box center [504, 221] width 292 height 25
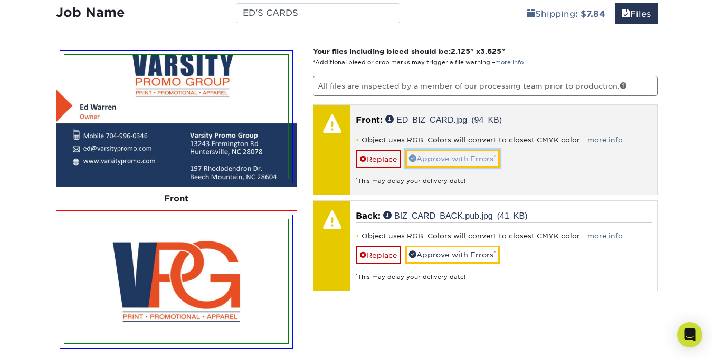
click at [421, 159] on link "Approve with Errors *" at bounding box center [452, 159] width 94 height 18
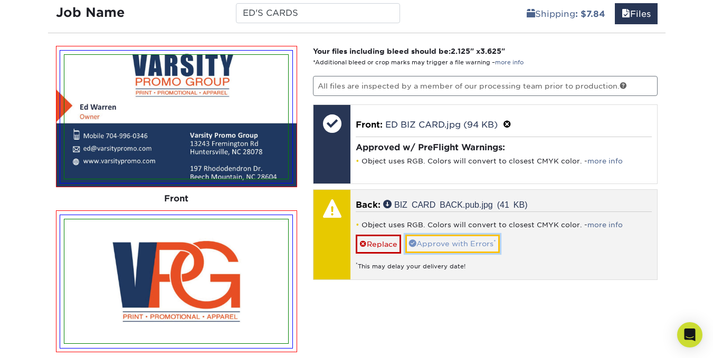
click at [434, 241] on link "Approve with Errors *" at bounding box center [452, 244] width 94 height 18
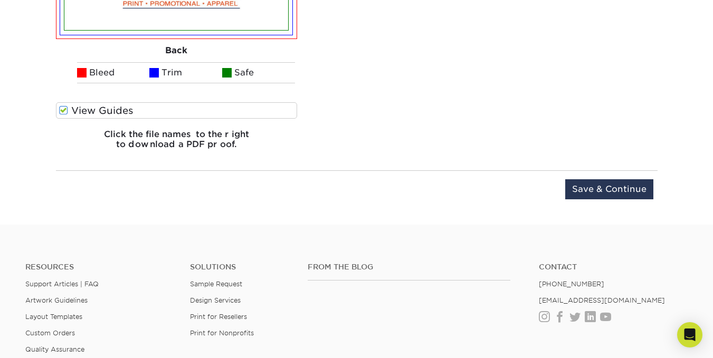
scroll to position [982, 0]
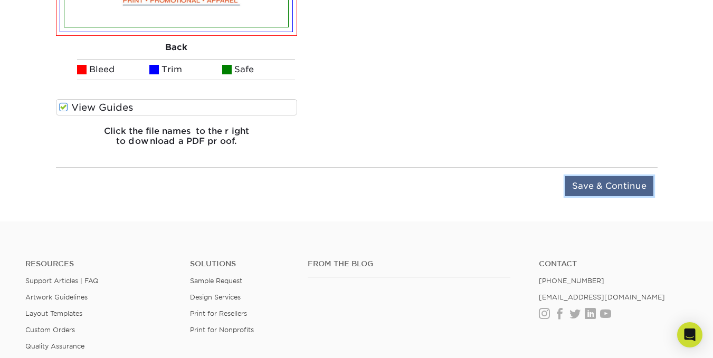
click at [597, 185] on input "Save & Continue" at bounding box center [609, 186] width 88 height 20
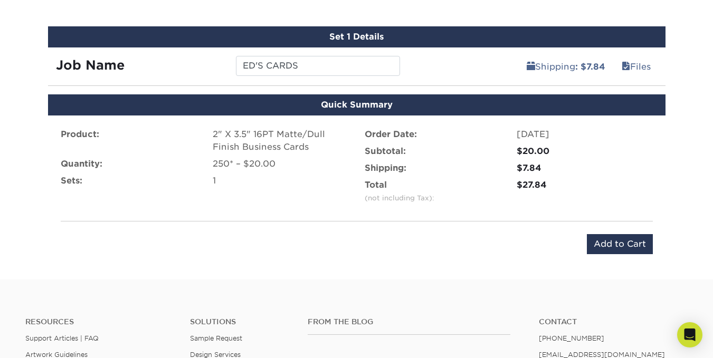
scroll to position [579, 0]
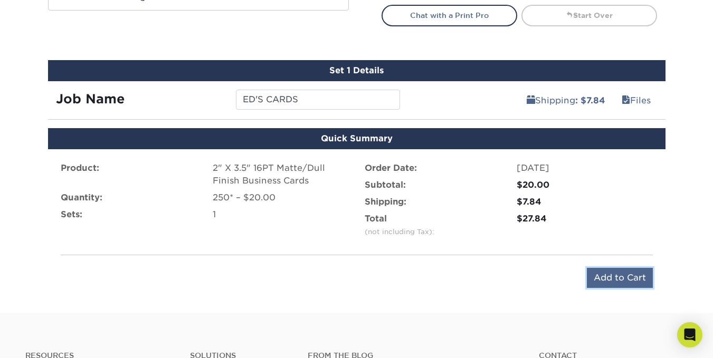
click at [599, 277] on input "Add to Cart" at bounding box center [620, 278] width 66 height 20
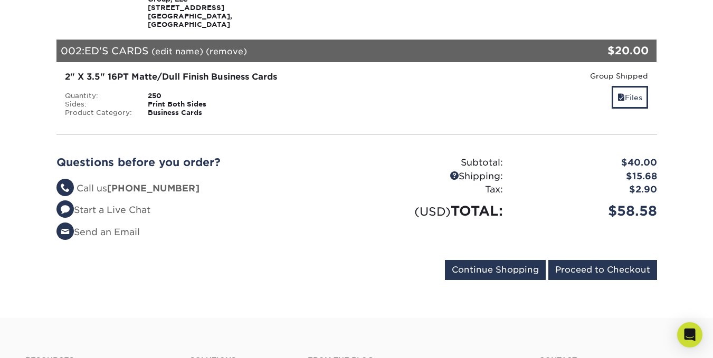
scroll to position [317, 0]
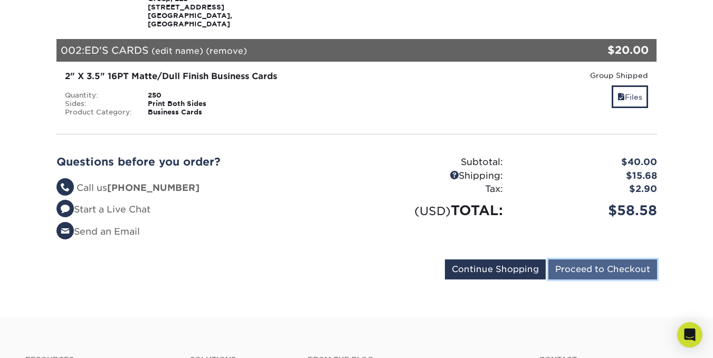
click at [582, 266] on input "Proceed to Checkout" at bounding box center [602, 270] width 109 height 20
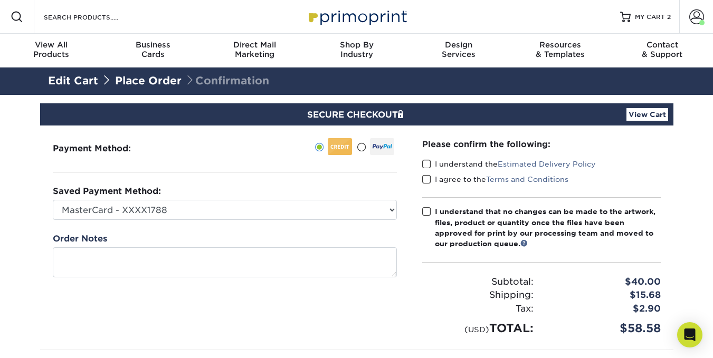
click at [425, 162] on span at bounding box center [426, 164] width 9 height 10
click at [0, 0] on input "I understand the Estimated Delivery Policy" at bounding box center [0, 0] width 0 height 0
click at [426, 179] on span at bounding box center [426, 180] width 9 height 10
click at [0, 0] on input "I agree to the Terms and Conditions" at bounding box center [0, 0] width 0 height 0
click at [427, 212] on span at bounding box center [426, 212] width 9 height 10
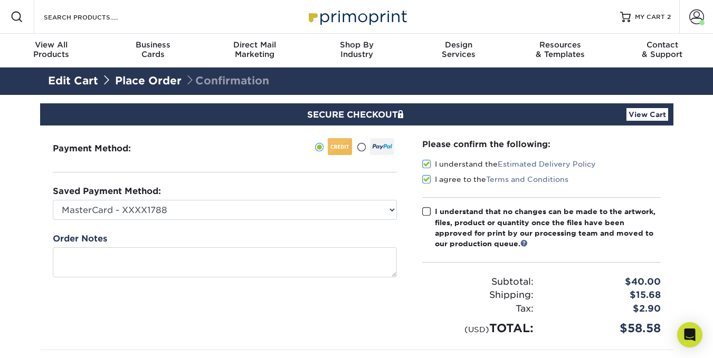
click at [0, 0] on input "I understand that no changes can be made to the artwork, files, product or quan…" at bounding box center [0, 0] width 0 height 0
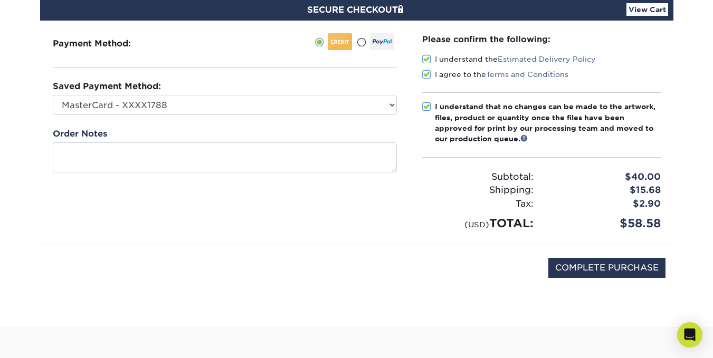
scroll to position [106, 0]
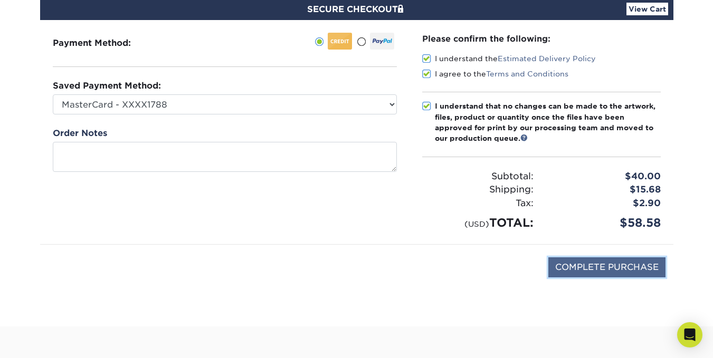
click at [599, 263] on input "COMPLETE PURCHASE" at bounding box center [606, 268] width 117 height 20
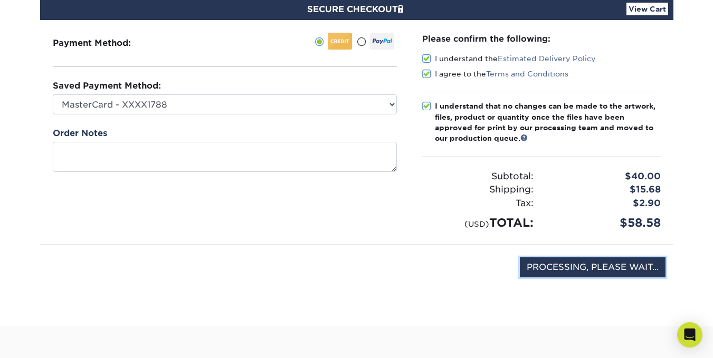
type input "COMPLETE PURCHASE"
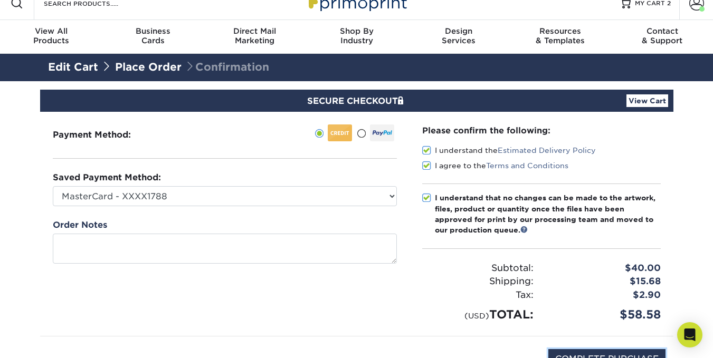
scroll to position [0, 0]
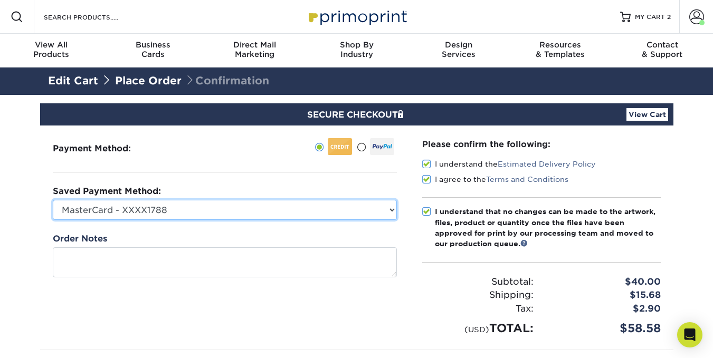
click at [318, 212] on select "MasterCard - XXXX1788 Visa - XXXX2734 Visa - XXXX3435 New Credit Card" at bounding box center [225, 210] width 344 height 20
select select
click at [53, 200] on select "MasterCard - XXXX1788 Visa - XXXX2734 Visa - XXXX3435 New Credit Card" at bounding box center [225, 210] width 344 height 20
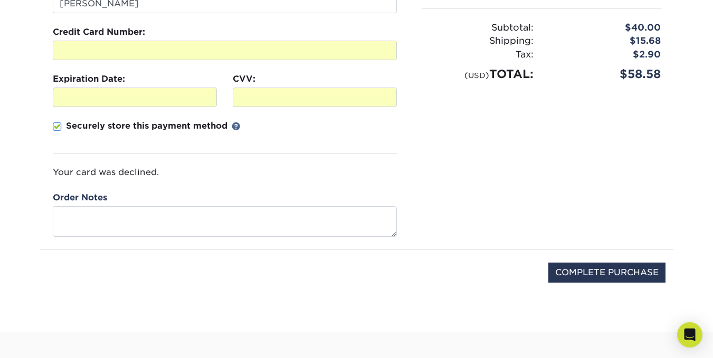
scroll to position [211, 0]
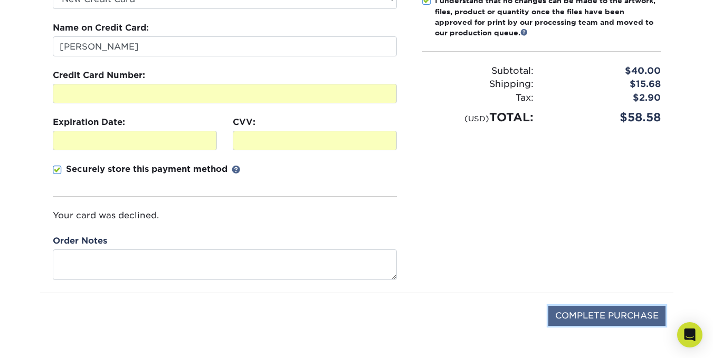
click at [575, 310] on input "COMPLETE PURCHASE" at bounding box center [606, 316] width 117 height 20
type input "PROCESSING, PLEASE WAIT..."
